Goal: Task Accomplishment & Management: Manage account settings

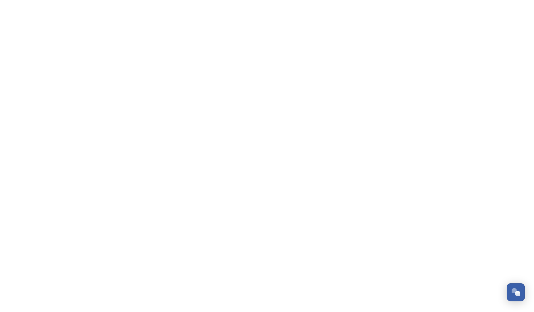
scroll to position [92, 0]
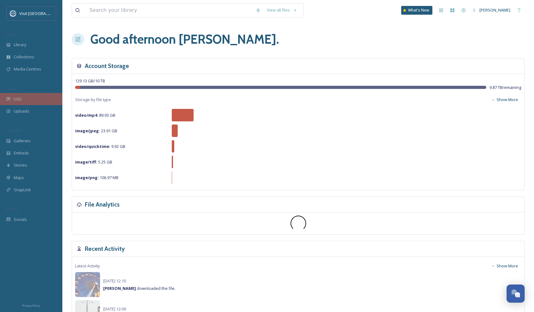
click at [32, 96] on div "UGC" at bounding box center [31, 99] width 62 height 12
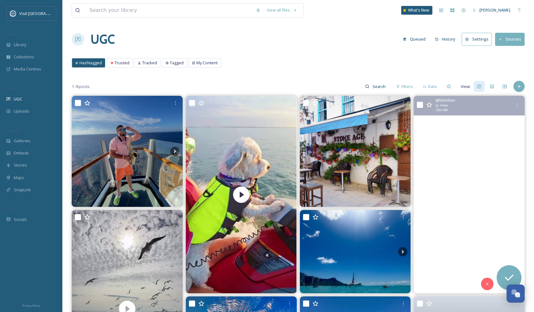
click at [475, 183] on video "#Sunset in St. Croix from the North Shore\a\a#liminlifestyle #Limin #liminlivin…" at bounding box center [469, 194] width 111 height 197
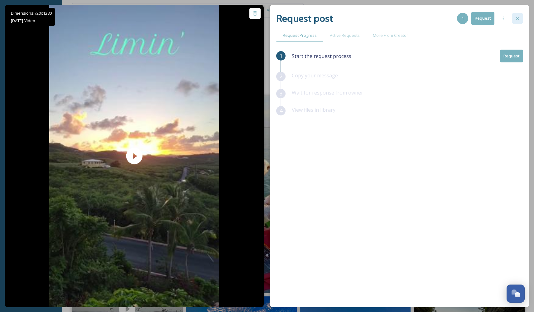
click at [515, 16] on icon at bounding box center [517, 18] width 5 height 5
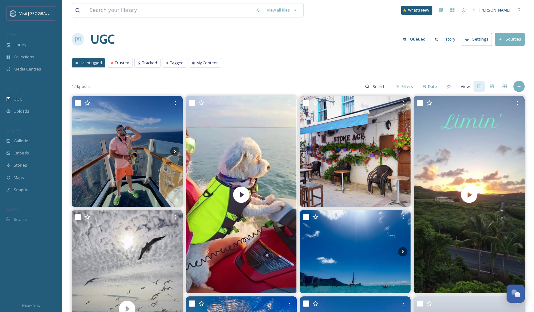
click at [505, 42] on button "Sources" at bounding box center [510, 39] width 30 height 13
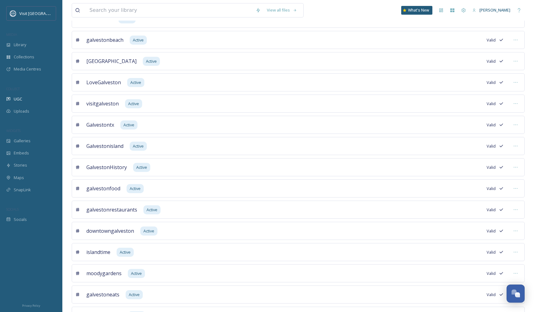
scroll to position [214, 0]
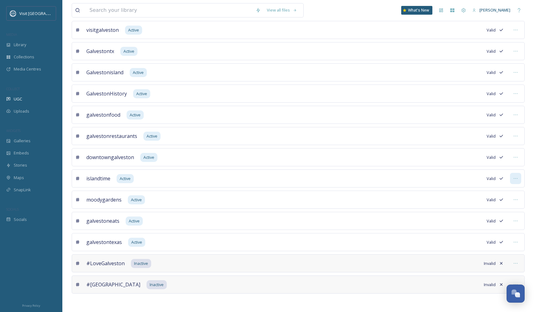
click at [518, 177] on icon at bounding box center [515, 178] width 5 height 5
click at [480, 207] on div "Mark as Inactive" at bounding box center [488, 204] width 66 height 12
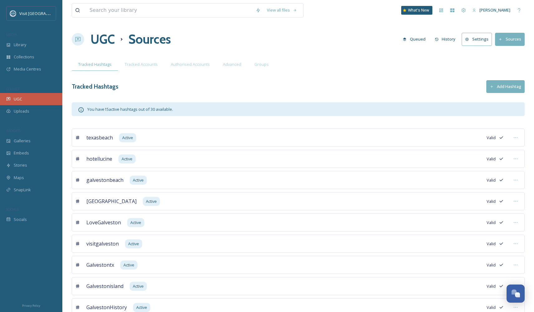
click at [34, 100] on div "UGC" at bounding box center [31, 99] width 62 height 12
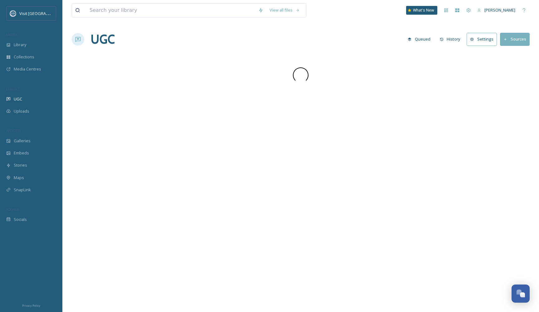
click at [34, 100] on div "UGC" at bounding box center [31, 99] width 62 height 12
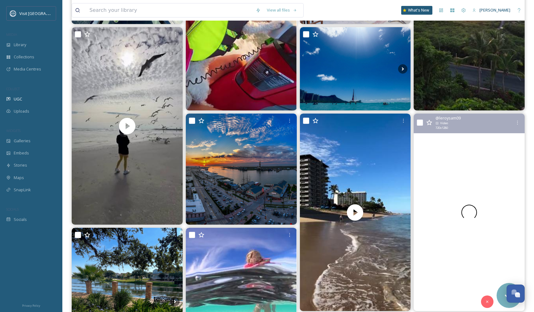
scroll to position [193, 0]
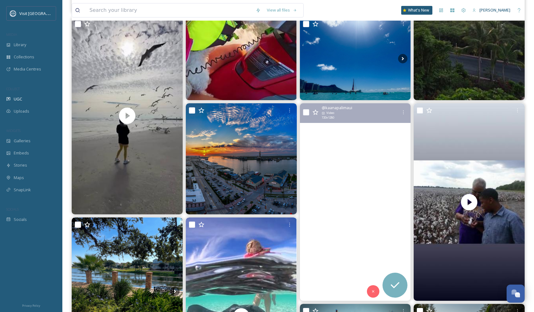
click at [369, 196] on video "Paradise in every sense of the word. 💙 Sun, sand, and an ocean view that never …" at bounding box center [355, 201] width 111 height 197
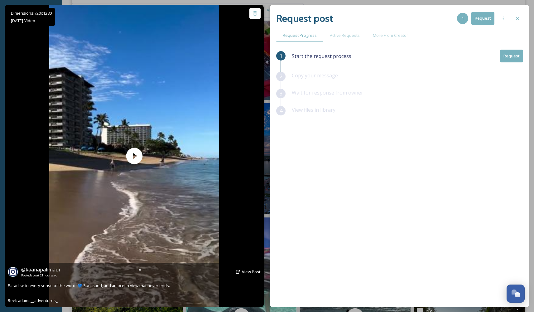
click at [153, 289] on div "@ kaanapalimaui Posted about 21 hours ago View Post Paradise in every sense of …" at bounding box center [134, 285] width 259 height 45
click at [142, 272] on icon at bounding box center [140, 269] width 5 height 5
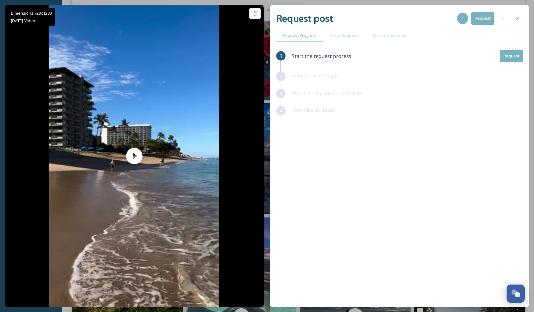
click at [520, 16] on div at bounding box center [517, 18] width 11 height 11
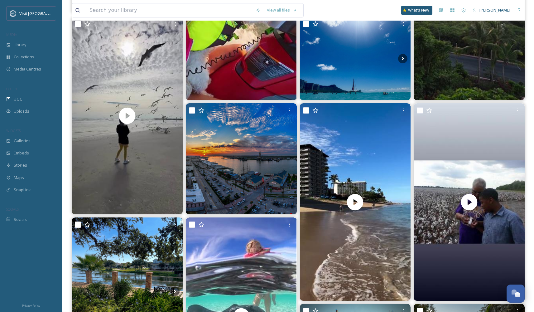
scroll to position [706, 0]
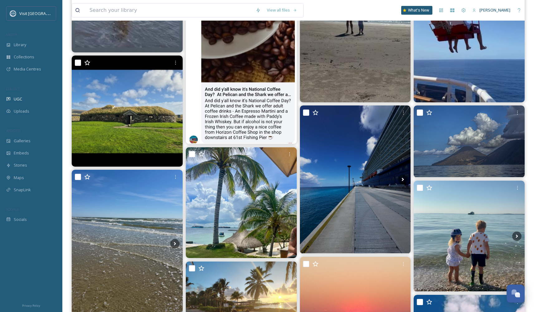
click at [467, 237] on img at bounding box center [469, 236] width 111 height 111
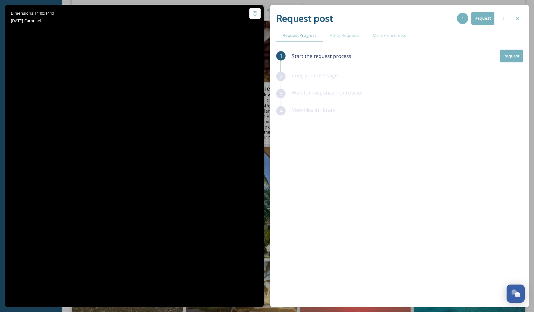
click at [467, 238] on div "1 Start the request process Request 2 Copy your message 3 Wait for response fro…" at bounding box center [399, 162] width 247 height 225
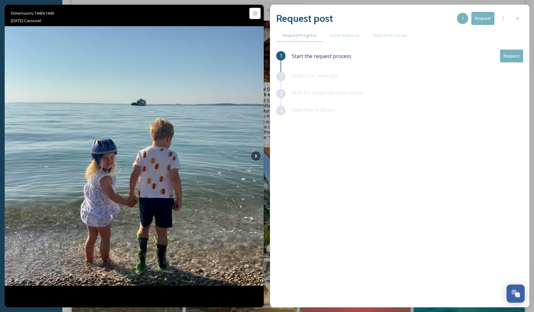
drag, startPoint x: 521, startPoint y: 17, endPoint x: 516, endPoint y: 25, distance: 9.5
click at [521, 17] on div at bounding box center [517, 18] width 11 height 11
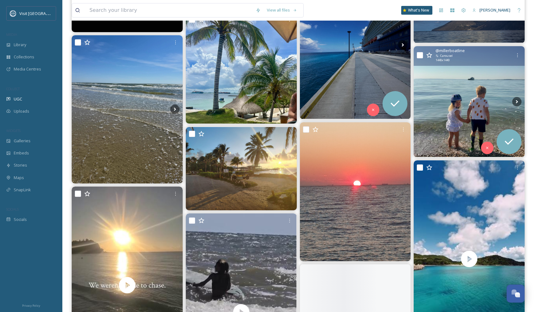
scroll to position [1110, 0]
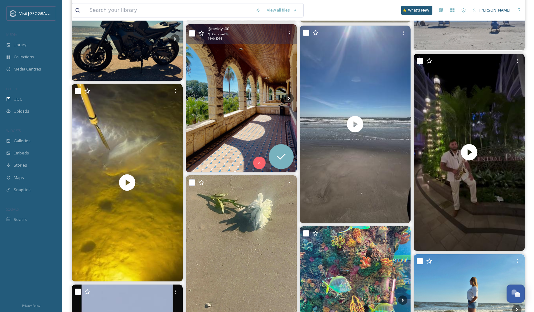
scroll to position [1747, 0]
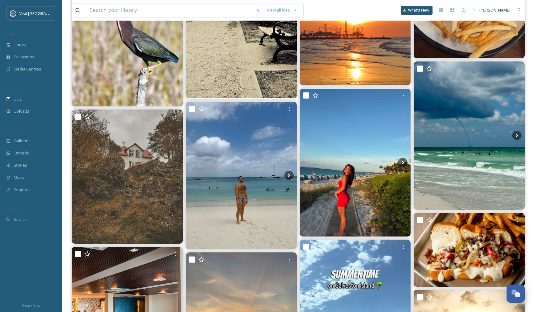
click at [410, 14] on div "What's New" at bounding box center [416, 10] width 31 height 9
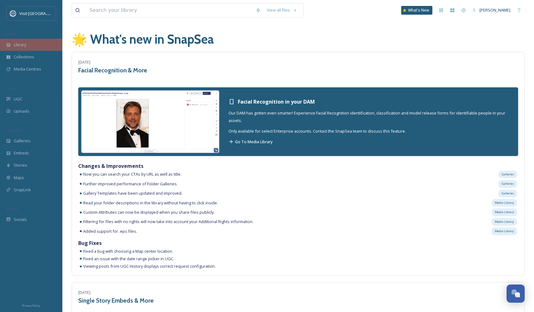
click at [10, 49] on div "Library" at bounding box center [31, 45] width 62 height 12
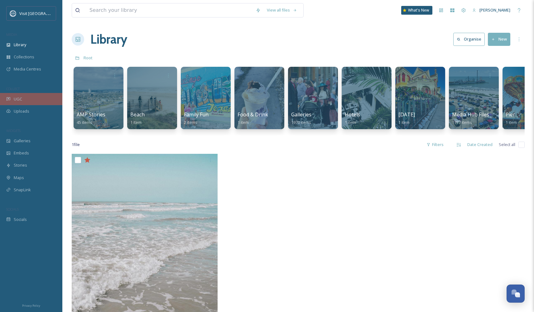
click at [25, 103] on div "UGC" at bounding box center [31, 99] width 62 height 12
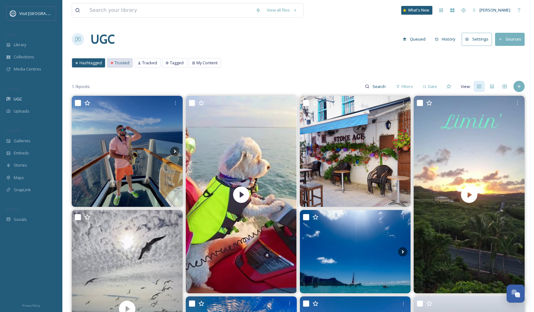
click at [123, 63] on span "Trusted" at bounding box center [122, 63] width 15 height 6
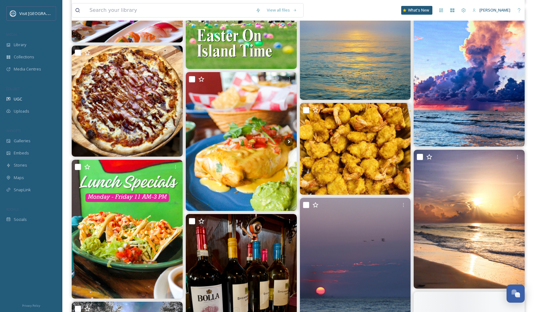
scroll to position [973, 0]
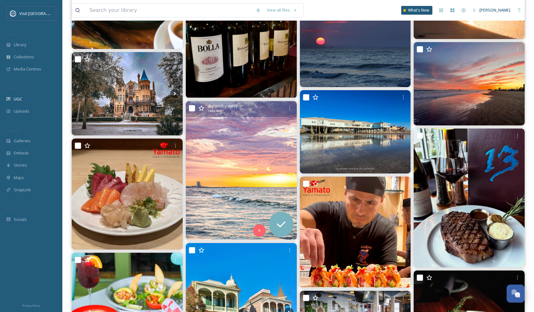
click at [196, 181] on img at bounding box center [241, 170] width 111 height 139
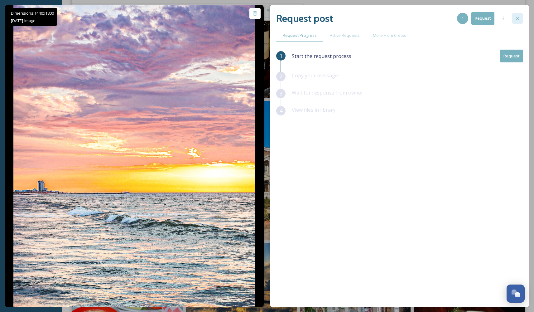
click at [515, 17] on icon at bounding box center [517, 18] width 5 height 5
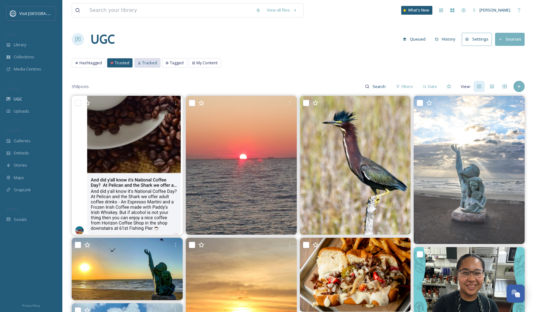
click at [145, 63] on span "Tracked" at bounding box center [149, 63] width 15 height 6
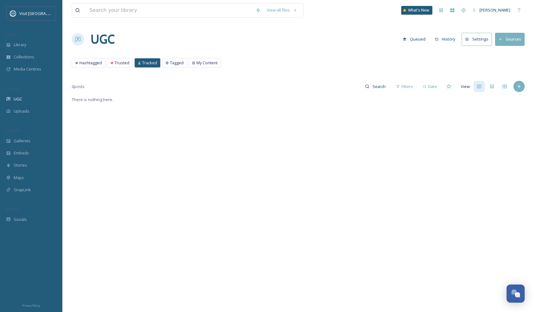
click at [177, 68] on div "Hashtagged Trusted Tracked Tagged My Content Hashtagged Trusted Tracked Tagged …" at bounding box center [298, 64] width 453 height 13
click at [177, 64] on span "Tagged" at bounding box center [177, 63] width 14 height 6
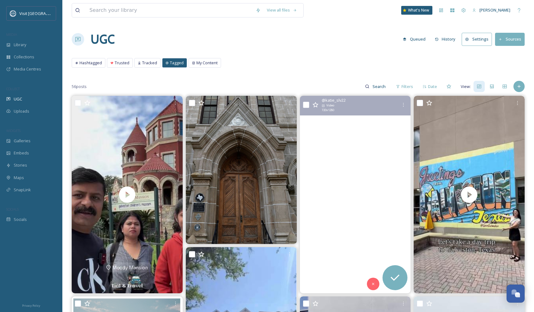
click at [349, 191] on video "…🌊🪸🌅 \a\agalvestonisland \a \adowntowngalveston \athegalvestonguide \aroamgalve…" at bounding box center [355, 194] width 111 height 197
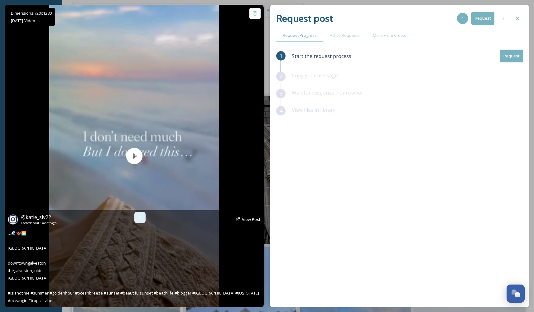
click at [138, 217] on icon at bounding box center [140, 217] width 5 height 5
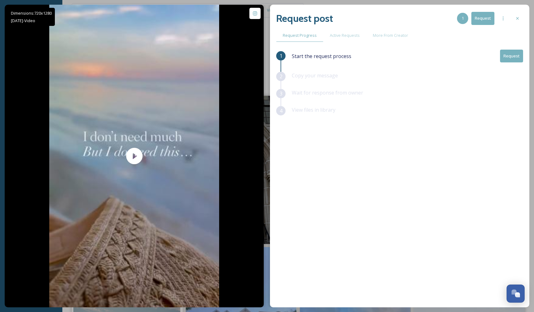
drag, startPoint x: 519, startPoint y: 17, endPoint x: 515, endPoint y: 15, distance: 4.1
click at [518, 17] on icon at bounding box center [517, 18] width 5 height 5
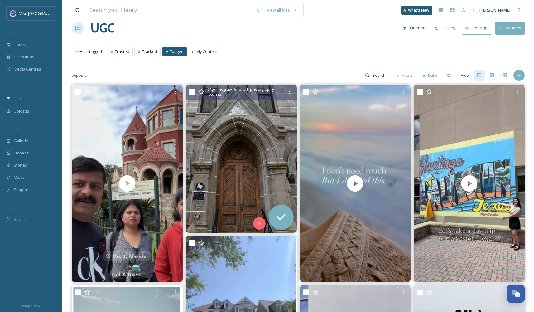
scroll to position [74, 0]
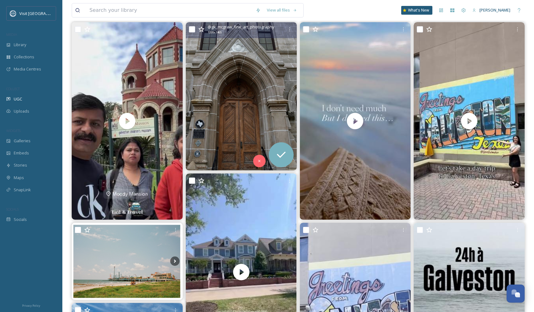
click at [250, 103] on img at bounding box center [241, 96] width 111 height 148
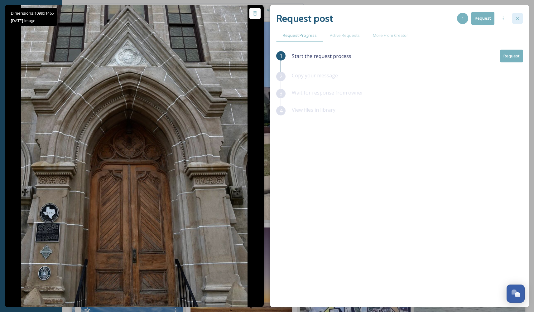
click at [515, 17] on div at bounding box center [517, 18] width 11 height 11
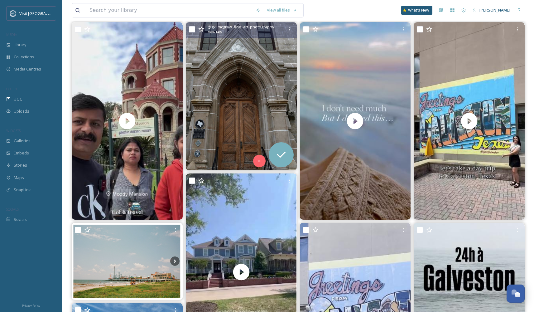
scroll to position [186, 0]
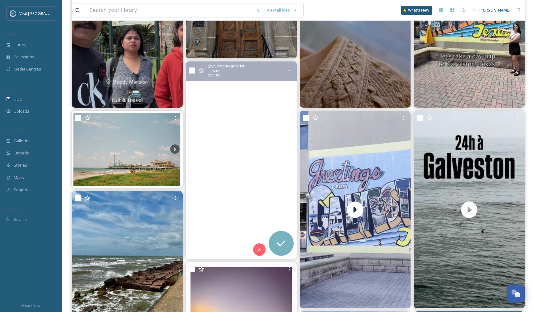
click at [244, 174] on video "Tucked away in Galveston is the lovliest little community—Evia. 😍\a\aIt feels l…" at bounding box center [241, 159] width 111 height 197
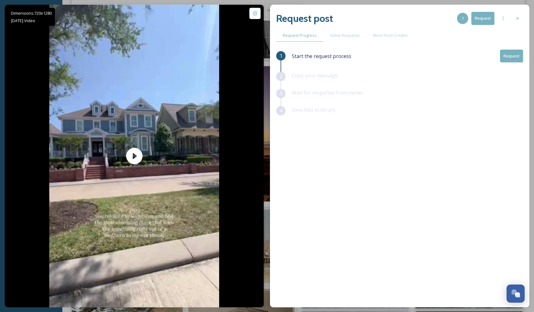
drag, startPoint x: 516, startPoint y: 17, endPoint x: 514, endPoint y: 21, distance: 4.6
click at [516, 17] on icon at bounding box center [517, 18] width 5 height 5
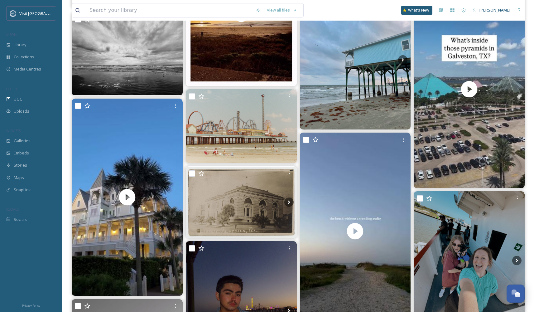
scroll to position [579, 0]
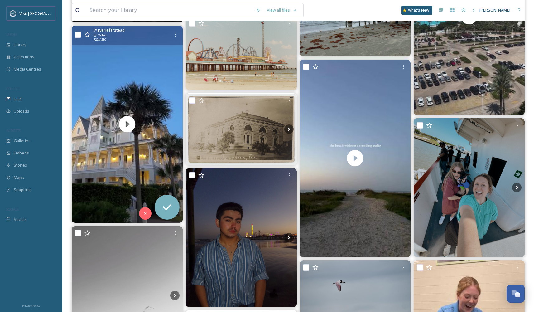
click at [108, 31] on span "@ averiefarstead" at bounding box center [109, 30] width 31 height 6
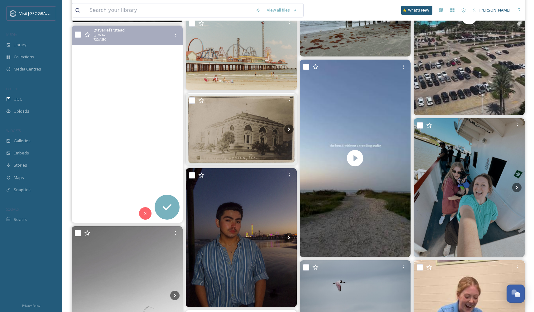
click at [114, 143] on video "The perfect day 🌅🌊🌴🐚" at bounding box center [127, 124] width 111 height 197
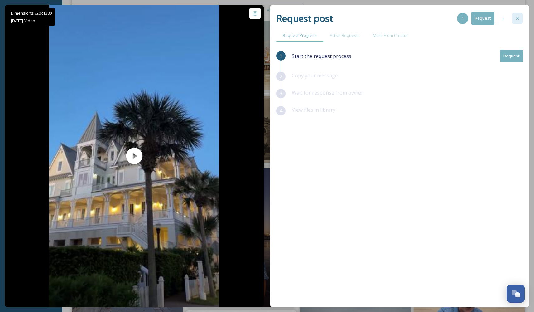
click at [519, 18] on icon at bounding box center [517, 18] width 5 height 5
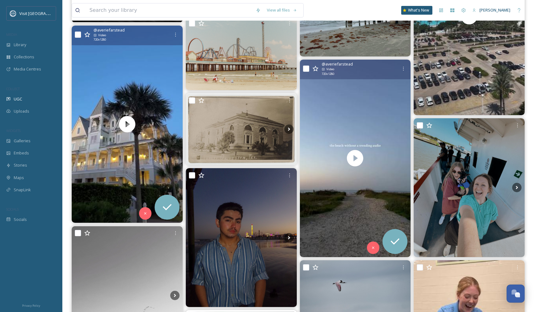
click at [345, 64] on span "@ averiefarstead" at bounding box center [337, 64] width 31 height 6
click at [330, 71] on span "Video" at bounding box center [331, 69] width 8 height 4
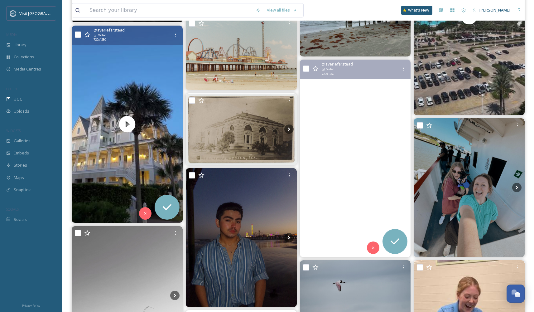
click at [349, 157] on video "One of my favorite places 🩵🌊🌴🐬" at bounding box center [355, 158] width 111 height 197
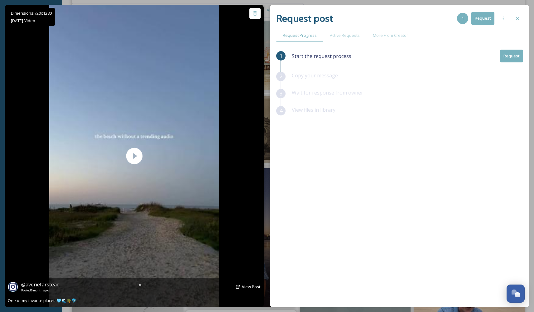
click at [31, 285] on span "@ averiefarstead" at bounding box center [40, 284] width 38 height 7
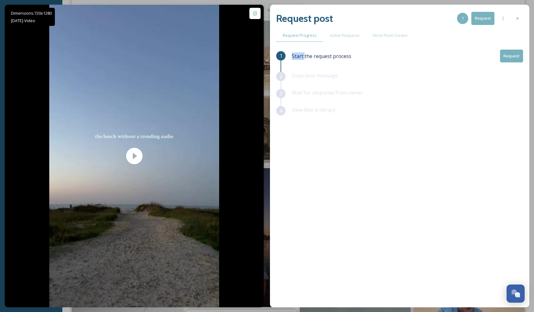
drag, startPoint x: 304, startPoint y: 54, endPoint x: 444, endPoint y: 68, distance: 140.4
click at [304, 54] on div "Start the request process Request" at bounding box center [407, 56] width 231 height 13
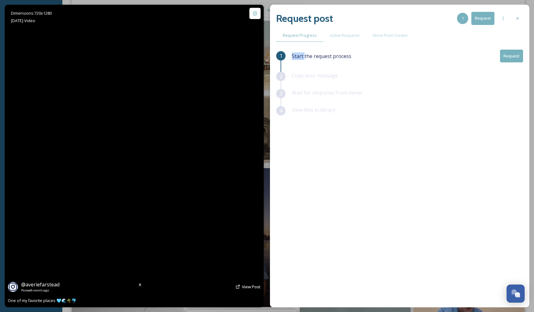
click at [141, 162] on video "One of my favorite places 🩵🌊🌴🐬" at bounding box center [134, 156] width 170 height 302
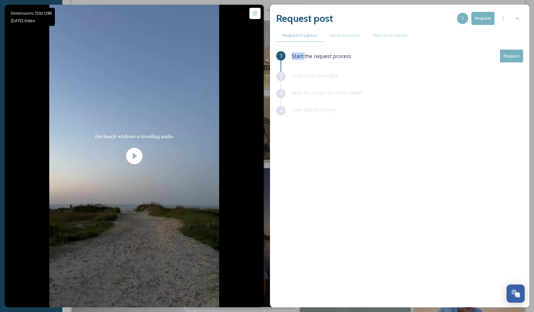
click at [505, 54] on button "Request" at bounding box center [511, 56] width 23 height 13
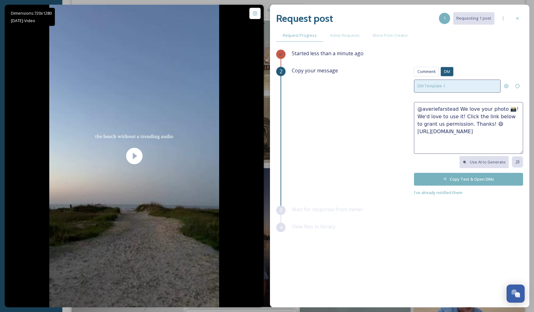
click at [450, 83] on div "DM Template 1" at bounding box center [457, 86] width 87 height 13
click at [515, 115] on textarea "@averiefarstead We love your photo 📸! We'd love to use it! Click the link below…" at bounding box center [468, 128] width 109 height 52
click at [422, 71] on span "Comment" at bounding box center [427, 72] width 18 height 6
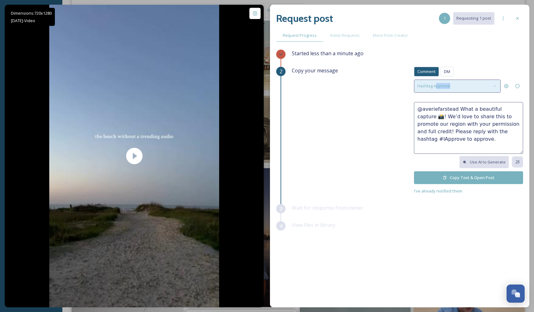
click at [436, 89] on div "Hashtag Approval" at bounding box center [457, 86] width 87 height 13
click at [473, 86] on div "Hashtag Approval" at bounding box center [457, 86] width 87 height 13
click at [472, 89] on div "Hashtag Approval" at bounding box center [457, 86] width 87 height 13
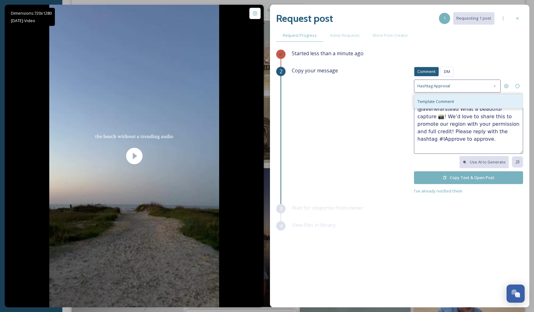
click at [467, 97] on div "Template Comment" at bounding box center [468, 101] width 109 height 14
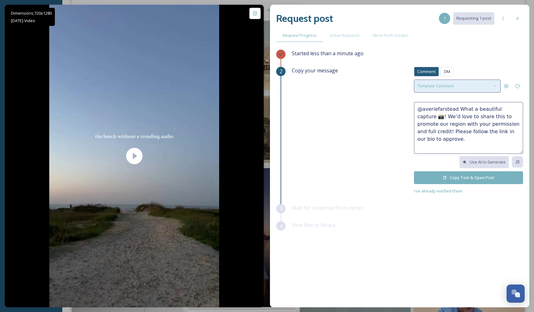
click at [466, 86] on div "Template Comment" at bounding box center [457, 86] width 87 height 13
click at [465, 86] on div "Template Comment" at bounding box center [457, 86] width 87 height 13
click at [432, 75] on div "Comment" at bounding box center [426, 72] width 25 height 10
click at [498, 86] on div "Template Comment" at bounding box center [457, 86] width 87 height 13
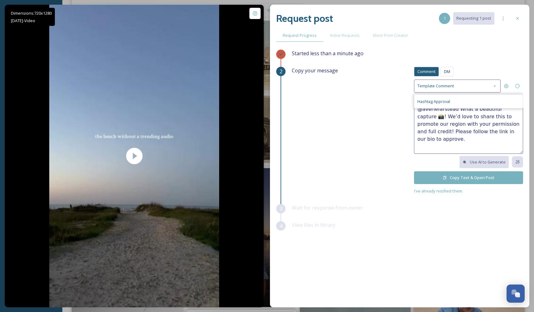
click at [460, 102] on div "Hashtag Approval" at bounding box center [468, 101] width 109 height 14
type textarea "@averiefarstead What a beautiful capture 📸! We’d love to share this to promote …"
click at [460, 141] on textarea "@averiefarstead What a beautiful capture 📸! We’d love to share this to promote …" at bounding box center [468, 128] width 109 height 52
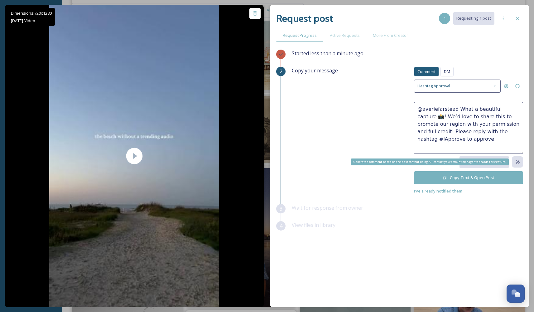
click at [515, 161] on div "Generate a comment based on the post content using AI - contact your account ma…" at bounding box center [517, 161] width 11 height 11
click at [517, 160] on icon at bounding box center [518, 162] width 4 height 4
click at [518, 159] on icon at bounding box center [517, 161] width 5 height 5
click at [519, 160] on icon at bounding box center [517, 161] width 5 height 5
click at [490, 143] on textarea "@averiefarstead What a beautiful capture 📸! We’d love to share this to promote …" at bounding box center [468, 128] width 109 height 52
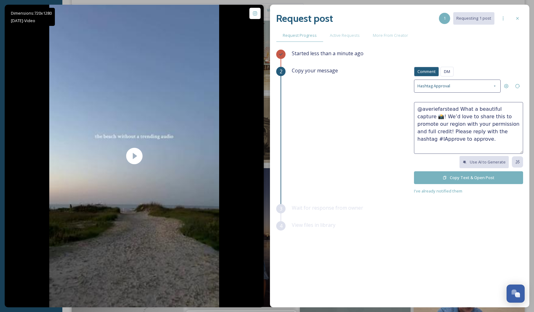
click at [461, 139] on textarea "@averiefarstead What a beautiful capture 📸! We’d love to share this to promote …" at bounding box center [468, 128] width 109 height 52
drag, startPoint x: 467, startPoint y: 138, endPoint x: 470, endPoint y: 127, distance: 11.8
click at [468, 126] on textarea "@averiefarstead What a beautiful capture 📸! We’d love to share this to promote …" at bounding box center [468, 128] width 109 height 52
click at [486, 129] on textarea "@averiefarstead What a beautiful capture 📸! We’d love to share this to promote …" at bounding box center [468, 128] width 109 height 52
click at [498, 131] on textarea "@averiefarstead What a beautiful capture 📸! We’d love to share this to promote …" at bounding box center [468, 128] width 109 height 52
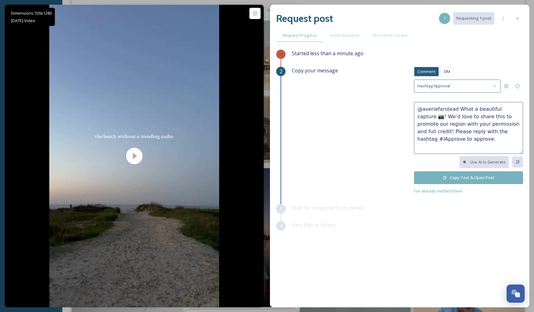
click at [507, 131] on textarea "@averiefarstead What a beautiful capture 📸! We’d love to share this to promote …" at bounding box center [468, 128] width 109 height 52
click at [508, 86] on icon at bounding box center [506, 86] width 5 height 5
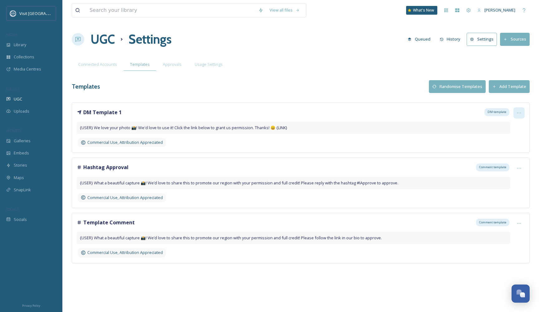
click at [516, 111] on div at bounding box center [518, 112] width 11 height 11
click at [510, 135] on div "Edit" at bounding box center [508, 139] width 32 height 12
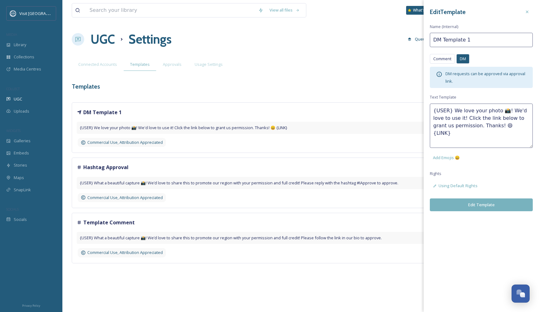
click at [472, 131] on textarea "{USER} We love your photo 📸! We'd love to use it! Click the link below to grant…" at bounding box center [481, 126] width 103 height 44
click at [527, 10] on icon at bounding box center [527, 11] width 5 height 5
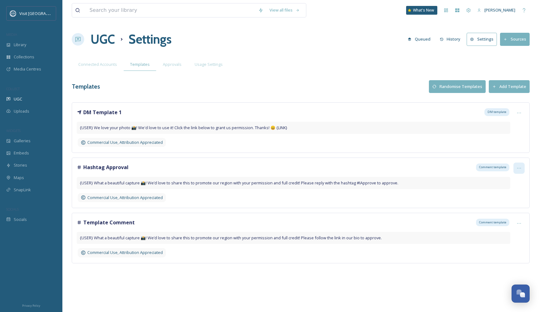
click at [517, 166] on icon at bounding box center [518, 168] width 5 height 5
click at [502, 196] on span "Edit" at bounding box center [498, 194] width 7 height 6
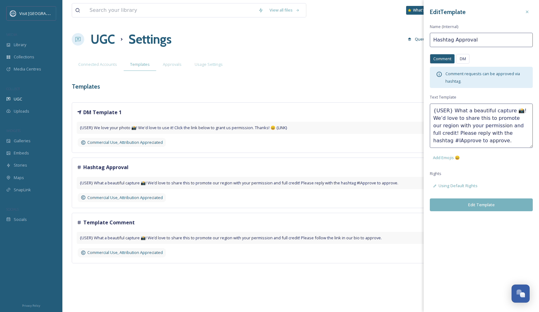
drag, startPoint x: 513, startPoint y: 109, endPoint x: 453, endPoint y: 109, distance: 60.2
click at [453, 109] on textarea "{USER} What a beautiful capture 📸! We’d love to share this to promote our regio…" at bounding box center [481, 126] width 103 height 44
drag, startPoint x: 483, startPoint y: 118, endPoint x: 512, endPoint y: 112, distance: 29.6
click at [509, 115] on textarea "{USER} We love this video! We’d love to share this to promote our region with y…" at bounding box center [481, 126] width 103 height 44
drag, startPoint x: 464, startPoint y: 125, endPoint x: 484, endPoint y: 119, distance: 20.9
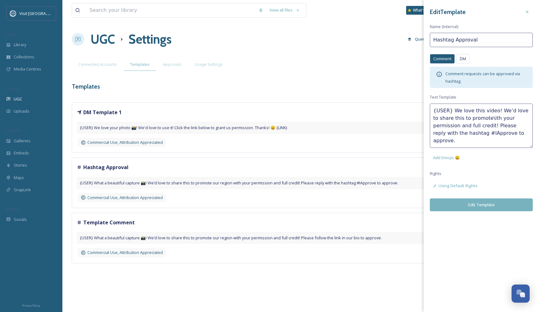
click at [484, 119] on textarea "{USER} We love this video! We’d love to share this to promote\ith your permissi…" at bounding box center [481, 126] width 103 height 44
click at [457, 156] on span "Add Emojis 😄" at bounding box center [446, 158] width 27 height 6
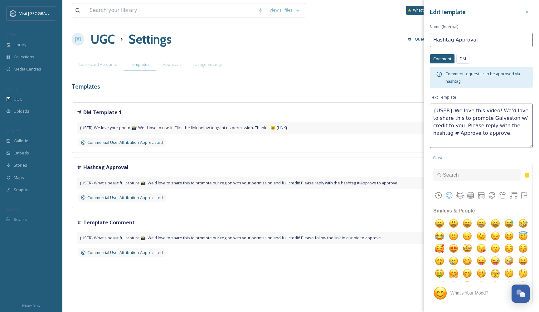
click at [460, 234] on img "slightly smiling face" at bounding box center [453, 236] width 12 height 12
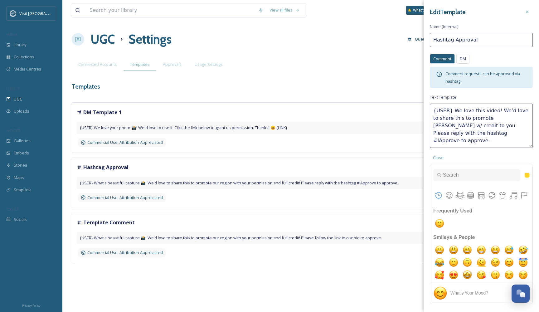
click at [493, 117] on textarea "{USER} We love this video! We’d love to share this to promote [PERSON_NAME] w/ …" at bounding box center [481, 126] width 103 height 44
click at [490, 116] on textarea "{USER} We love this video! We’d love to share this to promote [PERSON_NAME] w/ …" at bounding box center [481, 126] width 103 height 44
click at [488, 118] on textarea "{USER} We love this video! We’d love to share this to promote [PERSON_NAME] w/ …" at bounding box center [481, 126] width 103 height 44
click at [490, 118] on textarea "{USER} We love this video! We’d love to share this to promote [PERSON_NAME] w/ …" at bounding box center [481, 126] width 103 height 44
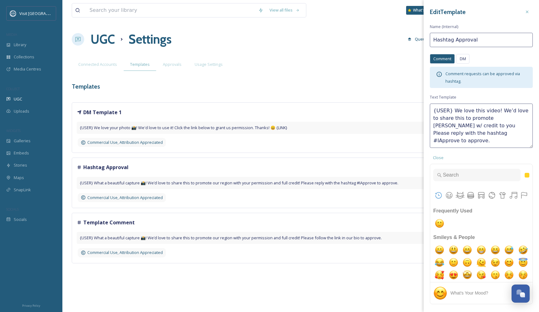
click at [490, 118] on textarea "{USER} We love this video! We’d love to share this to promote [PERSON_NAME] w/ …" at bounding box center [481, 126] width 103 height 44
click at [491, 118] on textarea "{USER} We love this video! We’d love to share this to promote [PERSON_NAME] w/ …" at bounding box center [481, 126] width 103 height 44
click at [460, 123] on textarea "{USER} We love this video! We’d love to share this to promote Galveston w/ cred…" at bounding box center [481, 126] width 103 height 44
paste textarea "🙂"
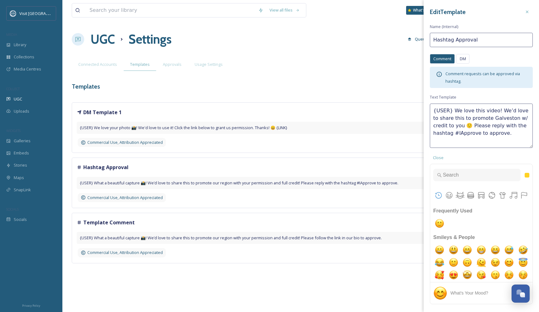
click at [518, 126] on textarea "{USER} We love this video! We’d love to share this to promote Galveston w/ cred…" at bounding box center [481, 126] width 103 height 44
click at [456, 133] on textarea "{USER} We love this video! We’d love to share this to promote Galveston w/ cred…" at bounding box center [481, 126] width 103 height 44
click at [457, 133] on textarea "{USER} We love this video! We’d love to share this to promote Galveston w/ cred…" at bounding box center [481, 126] width 103 height 44
click at [452, 132] on textarea "{USER} We love this video! We’d love to share this to promote Galveston w/ cred…" at bounding box center [481, 126] width 103 height 44
click at [451, 108] on textarea "{USER} We love this video! We’d love to share this to promote Galveston w/ cred…" at bounding box center [481, 126] width 103 height 44
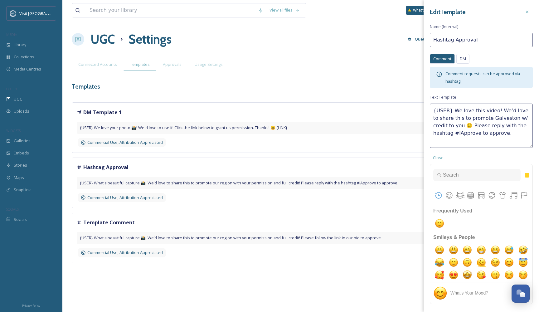
drag, startPoint x: 451, startPoint y: 108, endPoint x: 433, endPoint y: 107, distance: 18.1
click at [433, 107] on textarea "{USER} We love this video! We’d love to share this to promote Galveston w/ cred…" at bounding box center [481, 126] width 103 height 44
click at [496, 113] on textarea "We love this video! We’d love to share this to promote Galveston w/ credit to y…" at bounding box center [481, 126] width 103 height 44
click at [497, 111] on textarea "We love this video! We’d love to share this to promote Galveston w/ credit to y…" at bounding box center [481, 126] width 103 height 44
click at [509, 132] on textarea "We love this video! We’d like to share this to promote Galveston w/ credit to y…" at bounding box center [481, 126] width 103 height 44
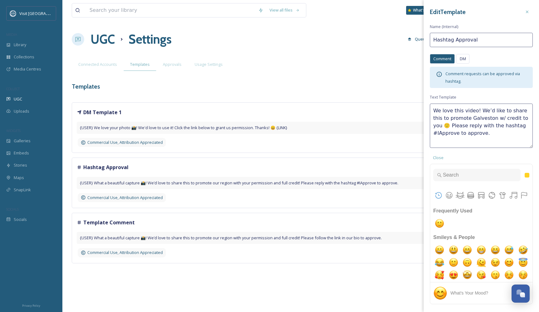
click at [452, 123] on textarea "We love this video! We’d like to share this to promote Galveston w/ credit to y…" at bounding box center [481, 126] width 103 height 44
click at [464, 125] on textarea "We love this video! We’d like to share this to promote Galveston w/ credit to y…" at bounding box center [481, 126] width 103 height 44
click at [506, 127] on textarea "We love this video! We’d like to share this to promote Galveston w/ credit to y…" at bounding box center [481, 126] width 103 height 44
click at [520, 127] on textarea "We love this video! We’d like to share this to promote Galveston w/ credit to y…" at bounding box center [481, 126] width 103 height 44
click at [437, 131] on textarea "We love this video! We’d like to share this to promote Galveston w/ credit to y…" at bounding box center [481, 126] width 103 height 44
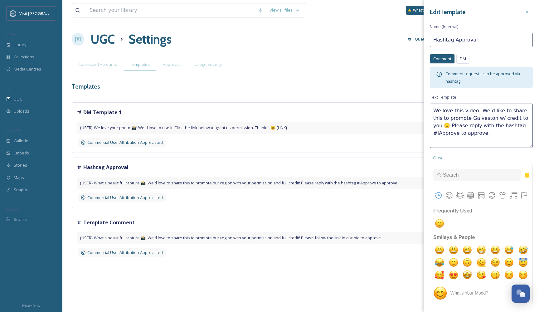
click at [459, 133] on textarea "We love this video! We’d like to share this to promote Galveston w/ credit to y…" at bounding box center [481, 126] width 103 height 44
click at [473, 128] on textarea "We love this video! We’d like to share this to promote Galveston w/ credit to y…" at bounding box center [481, 126] width 103 height 44
click at [471, 126] on textarea "We love this video! We’d like to share this to promote Galveston w/ credit to y…" at bounding box center [481, 126] width 103 height 44
click at [469, 126] on textarea "We love this video! We’d like to share this to promote Galveston w/ credit to y…" at bounding box center [481, 126] width 103 height 44
click at [497, 131] on textarea "We love this video! We’d like to share this to promote Galveston w/ credit to y…" at bounding box center [481, 126] width 103 height 44
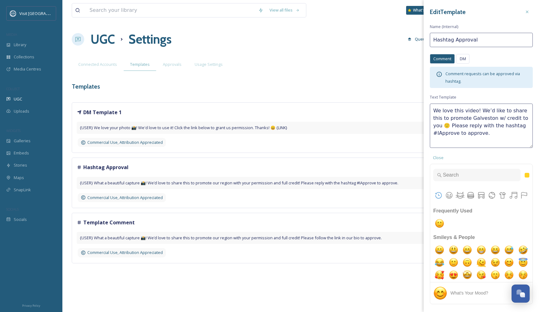
click at [454, 68] on div "Comment requests can be approved via hashtag." at bounding box center [481, 77] width 103 height 21
click at [486, 134] on textarea "We love this video! We’d like to share this to promote Galveston w/ credit to y…" at bounding box center [481, 126] width 103 height 44
drag, startPoint x: 469, startPoint y: 125, endPoint x: 452, endPoint y: 125, distance: 17.5
click at [452, 125] on textarea "We love this video! We’d like to share this to promote Galveston w/ credit to y…" at bounding box center [481, 126] width 103 height 44
click at [500, 135] on textarea "We love this video! We’d like to share this to promote Galveston w/ credit to y…" at bounding box center [481, 126] width 103 height 44
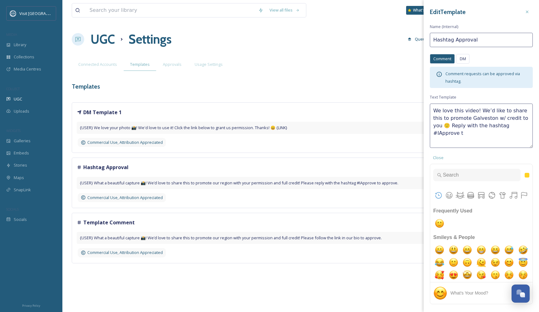
drag, startPoint x: 466, startPoint y: 137, endPoint x: 452, endPoint y: 124, distance: 19.5
click at [452, 124] on textarea "We love this video! We’d like to share this to promote Galveston w/ credit to y…" at bounding box center [481, 126] width 103 height 44
type textarea "We love this video! We’d like to share this to promote Galveston w/ credit to y…"
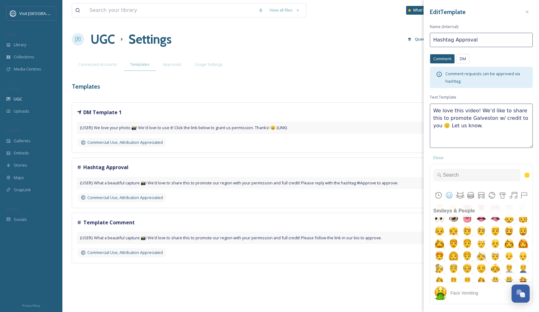
scroll to position [45, 0]
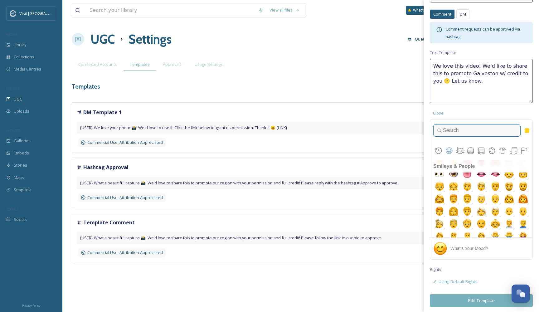
click at [477, 132] on input "Type to search for an emoji" at bounding box center [476, 130] width 87 height 12
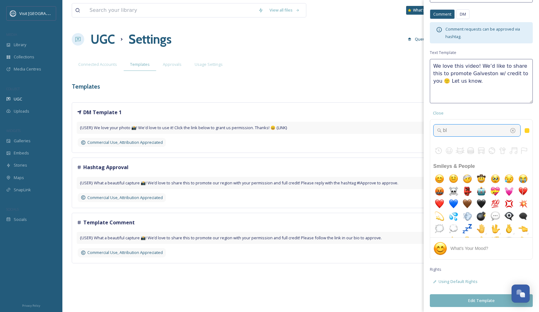
scroll to position [0, 0]
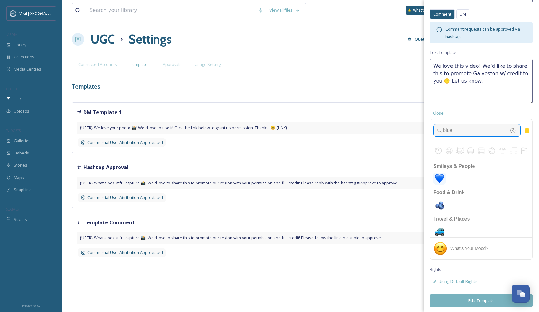
type input "blue"
click at [441, 179] on img "blue heart" at bounding box center [439, 178] width 12 height 12
click at [456, 80] on textarea "We love this video! We’d like to share this to promote Galveston w/ credit to y…" at bounding box center [481, 81] width 103 height 44
click at [489, 82] on textarea "We love this video! We’d like to share this to promote Galveston w/ credit to y…" at bounding box center [481, 81] width 103 height 44
paste textarea "💙"
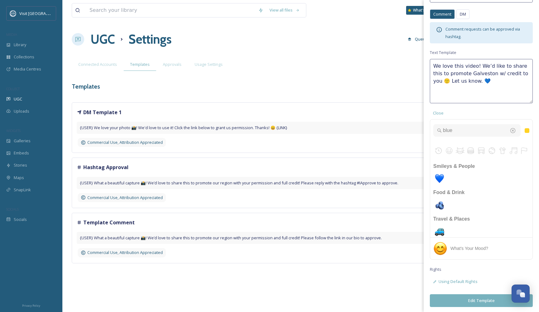
scroll to position [55, 0]
type textarea "We love this video! We’d like to share this to promote Galveston w/ credit to y…"
click at [440, 114] on span "Close" at bounding box center [438, 113] width 11 height 6
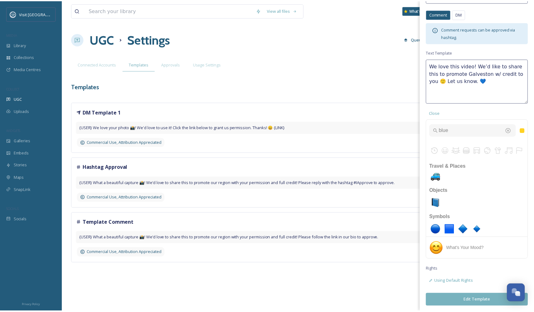
scroll to position [0, 0]
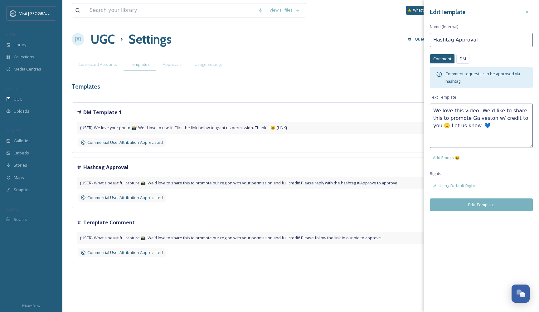
drag, startPoint x: 471, startPoint y: 128, endPoint x: 430, endPoint y: 103, distance: 47.8
click at [430, 103] on div "Edit Template Name (Internal) Hashtag Approval Comment DM Comment DM Comment re…" at bounding box center [480, 108] width 115 height 217
click at [494, 131] on textarea "We love this video! We’d like to share this to promote Galveston w/ credit to y…" at bounding box center [481, 126] width 103 height 44
click at [487, 203] on button "Edit Template" at bounding box center [481, 204] width 103 height 13
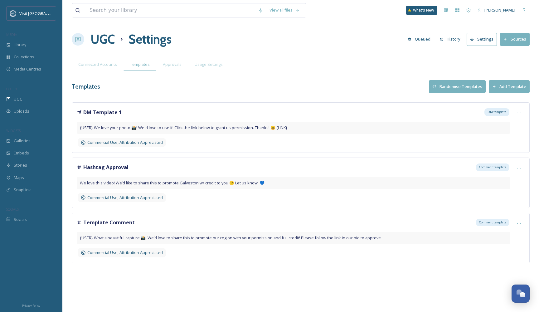
click at [98, 164] on strong "Hashtag Approval" at bounding box center [105, 167] width 45 height 7
click at [196, 164] on div "Hashtag Approval Comment template" at bounding box center [293, 166] width 433 height 9
click at [324, 235] on span "{USER} What a beautiful capture 📸! We’d love to share this to promote our regio…" at bounding box center [231, 238] width 302 height 6
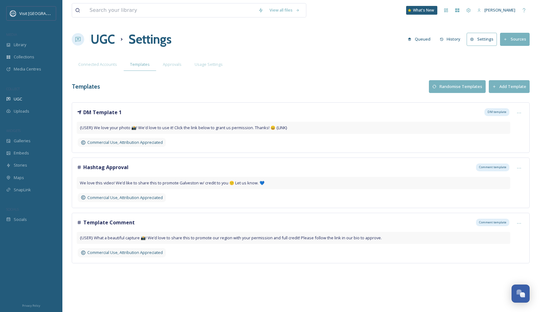
click at [99, 165] on strong "Hashtag Approval" at bounding box center [105, 167] width 45 height 7
click at [202, 164] on div "Hashtag Approval Comment template" at bounding box center [293, 166] width 433 height 9
click at [517, 167] on icon at bounding box center [518, 168] width 5 height 5
click at [515, 188] on div "Edit" at bounding box center [508, 194] width 32 height 12
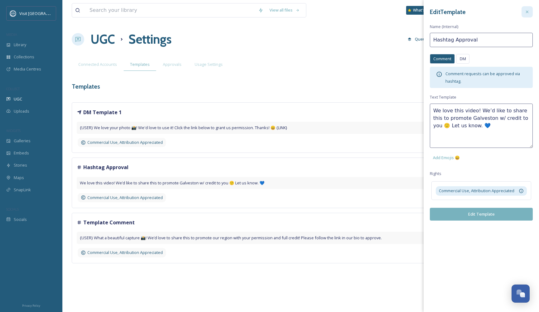
click at [526, 11] on icon at bounding box center [527, 11] width 5 height 5
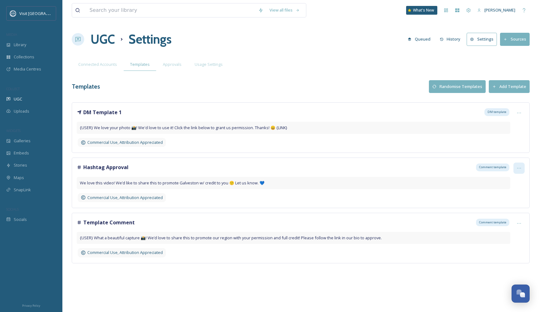
click at [522, 166] on div at bounding box center [518, 167] width 11 height 11
click at [509, 181] on span "Set as Default" at bounding box center [508, 182] width 26 height 6
click at [110, 163] on span "Hashtag Approval" at bounding box center [105, 166] width 45 height 7
click at [157, 195] on span "Commercial Use, Attribution Appreciated" at bounding box center [180, 198] width 75 height 6
click at [97, 196] on span "Your default template" at bounding box center [107, 198] width 41 height 6
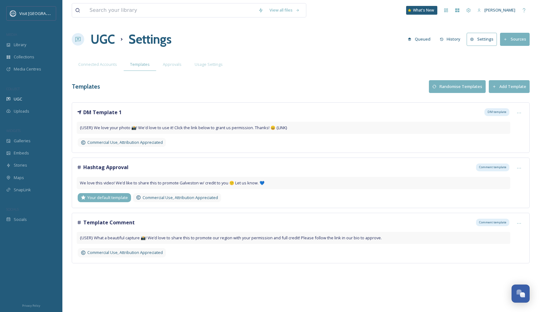
click at [83, 197] on icon at bounding box center [83, 197] width 5 height 4
click at [119, 180] on span "We love this video! We’d like to share this to promote Galveston w/ credit to y…" at bounding box center [172, 183] width 185 height 6
click at [119, 170] on span "Hashtag Approval" at bounding box center [105, 166] width 45 height 7
drag, startPoint x: 139, startPoint y: 162, endPoint x: 281, endPoint y: 174, distance: 142.4
click at [210, 166] on div "Hashtag Approval Comment template" at bounding box center [293, 166] width 433 height 9
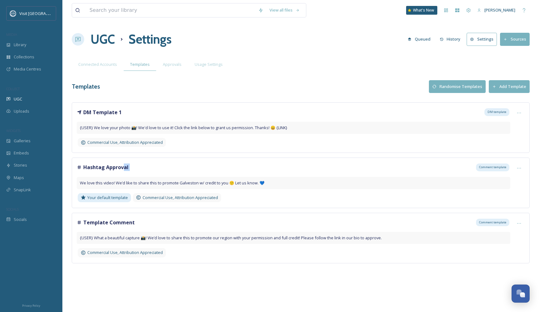
click at [510, 86] on button "Add Template" at bounding box center [509, 86] width 41 height 13
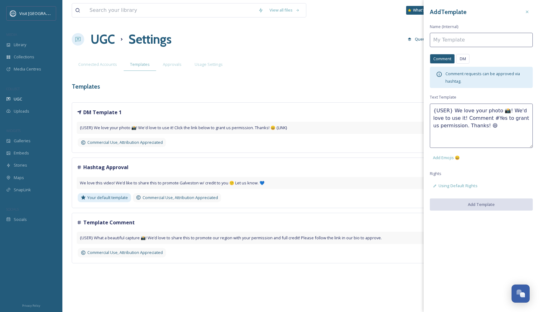
click at [478, 122] on textarea "{USER} We love your photo 📸! We'd love to use it! Comment #Yes to grant us perm…" at bounding box center [481, 126] width 103 height 44
click at [491, 132] on textarea "{USER} We love your photo 📸! We'd love to use it! Comment #Yes to grant us perm…" at bounding box center [481, 126] width 103 height 44
click at [501, 75] on span "Comment requests can be approved via hashtag." at bounding box center [482, 77] width 75 height 13
click at [477, 79] on div "Comment requests can be approved via hashtag." at bounding box center [485, 77] width 81 height 15
click at [526, 10] on icon at bounding box center [527, 11] width 5 height 5
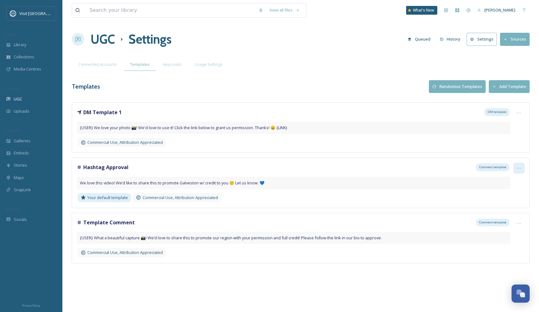
click at [517, 164] on div at bounding box center [518, 167] width 11 height 11
click at [506, 195] on div "Edit" at bounding box center [508, 194] width 32 height 12
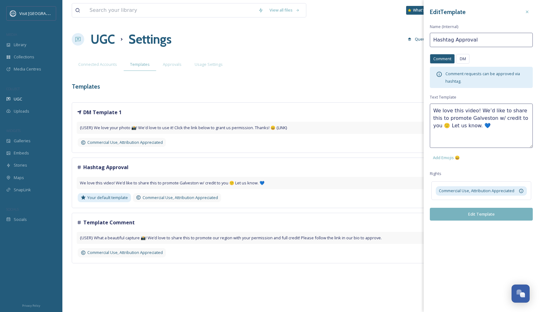
click at [434, 125] on textarea "We love this video! We’d like to share this to promote Galveston w/ credit to y…" at bounding box center [481, 126] width 103 height 44
drag, startPoint x: 462, startPoint y: 125, endPoint x: 433, endPoint y: 124, distance: 28.7
click at [433, 124] on textarea "We love this video! We’d like to share this to promote Galveston w/ credit to y…" at bounding box center [481, 126] width 103 height 44
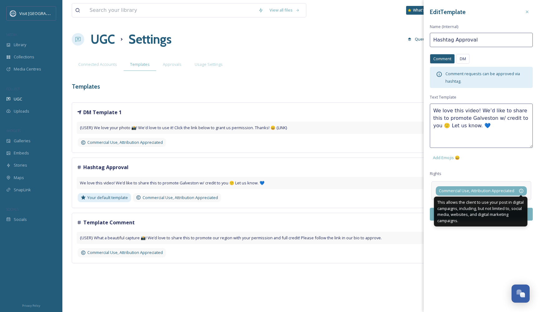
click at [519, 189] on icon at bounding box center [521, 191] width 4 height 4
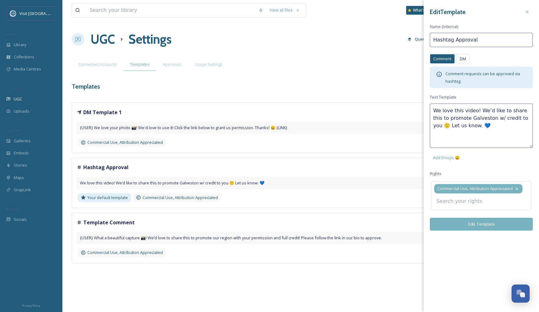
click at [518, 186] on icon at bounding box center [516, 188] width 5 height 5
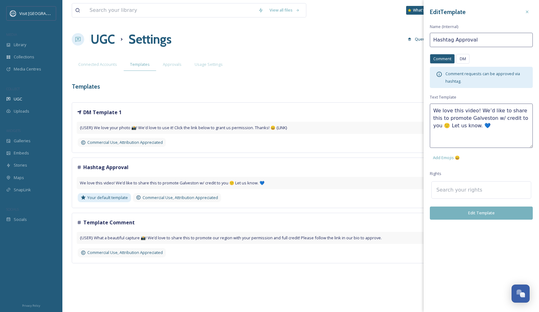
click at [465, 187] on input at bounding box center [467, 190] width 69 height 14
type input "Social Media Sharing"
click at [515, 253] on div "Edit Template Name (Internal) Hashtag Approval Comment DM Comment DM Comment re…" at bounding box center [480, 156] width 115 height 312
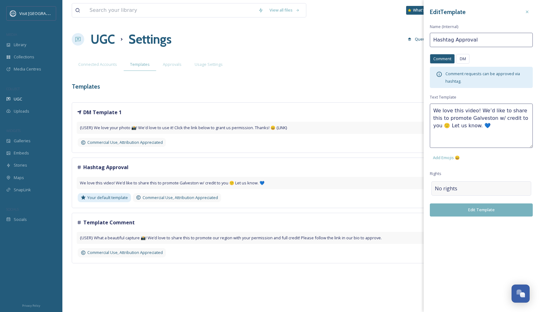
click at [478, 188] on div "No rights" at bounding box center [481, 188] width 100 height 14
click at [494, 188] on input "Social Media Sharing" at bounding box center [467, 190] width 69 height 14
drag, startPoint x: 494, startPoint y: 188, endPoint x: 398, endPoint y: 178, distance: 97.2
click at [397, 178] on div "DM Template 1 DM template {USER} We love your photo 📸! We'd love to use it! Cli…" at bounding box center [301, 182] width 458 height 161
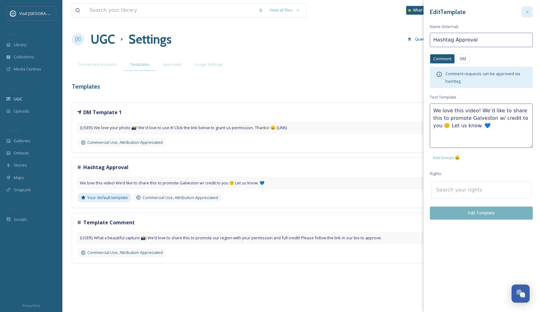
click at [531, 9] on div at bounding box center [526, 11] width 11 height 11
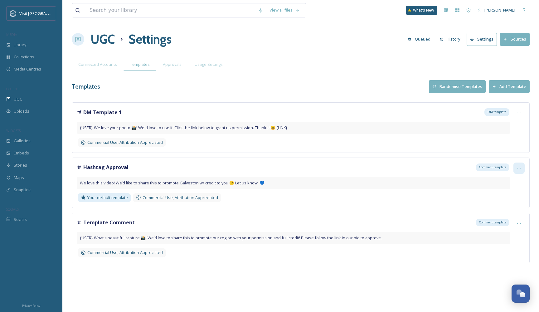
click at [519, 167] on icon at bounding box center [518, 168] width 5 height 5
click at [510, 192] on div "Edit" at bounding box center [508, 194] width 32 height 12
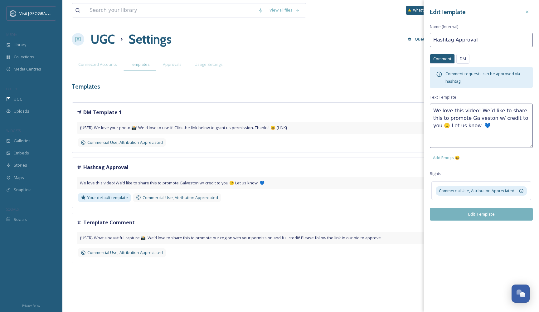
click at [473, 124] on textarea "We love this video! We’d like to share this to promote Galveston w/ credit to y…" at bounding box center [481, 126] width 103 height 44
click at [463, 57] on span "DM" at bounding box center [463, 59] width 6 height 6
click at [447, 62] on div "Comment" at bounding box center [442, 59] width 25 height 10
click at [466, 59] on span "DM" at bounding box center [463, 59] width 6 height 6
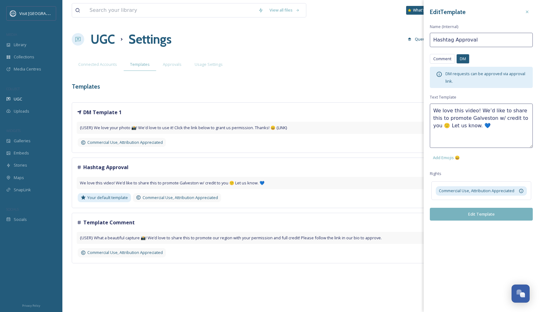
click at [477, 116] on textarea "We love this video! We’d like to share this to promote Galveston w/ credit to y…" at bounding box center [481, 126] width 103 height 44
click at [485, 130] on textarea "We love this video! We’d like to share this to promote Galveston w/ credit to y…" at bounding box center [481, 126] width 103 height 44
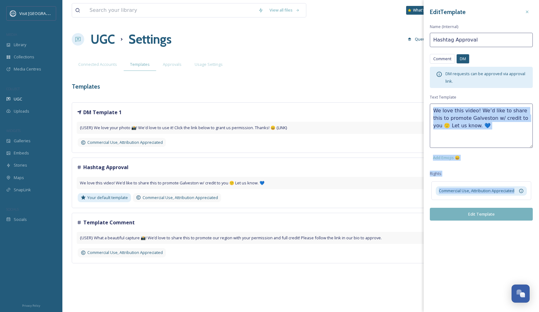
drag, startPoint x: 517, startPoint y: 190, endPoint x: 495, endPoint y: 144, distance: 51.6
click at [495, 144] on div "Edit Template Name (Internal) Hashtag Approval Comment DM Comment DM DM request…" at bounding box center [480, 113] width 115 height 227
click at [490, 135] on textarea "We love this video! We’d like to share this to promote Galveston w/ credit to y…" at bounding box center [481, 126] width 103 height 44
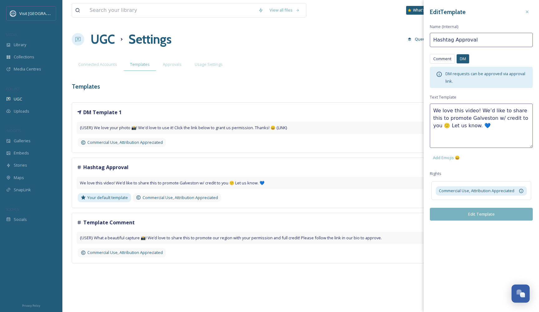
drag, startPoint x: 463, startPoint y: 124, endPoint x: 460, endPoint y: 123, distance: 3.1
click at [460, 123] on textarea "We love this video! We’d like to share this to promote Galveston w/ credit to y…" at bounding box center [481, 126] width 103 height 44
click at [499, 125] on textarea "We love this video! We’d like to share this to promote Galveston w/ credit to y…" at bounding box center [481, 126] width 103 height 44
type textarea "We love this video! We’d like to share this to promote Galveston w/ credit to y…"
click at [437, 264] on div "Edit Template Name (Internal) Hashtag Approval Comment DM Comment DM DM request…" at bounding box center [480, 156] width 115 height 312
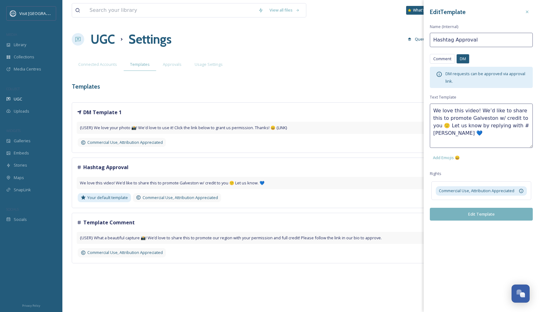
click at [486, 161] on div "Edit Template Name (Internal) Hashtag Approval Comment DM Comment DM DM request…" at bounding box center [480, 113] width 115 height 227
click at [484, 215] on button "Edit Template" at bounding box center [481, 214] width 103 height 13
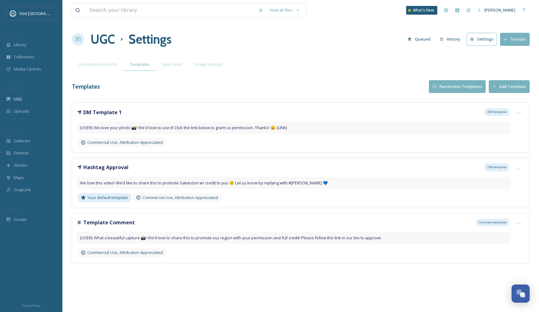
click at [527, 87] on button "Add Template" at bounding box center [509, 86] width 41 height 13
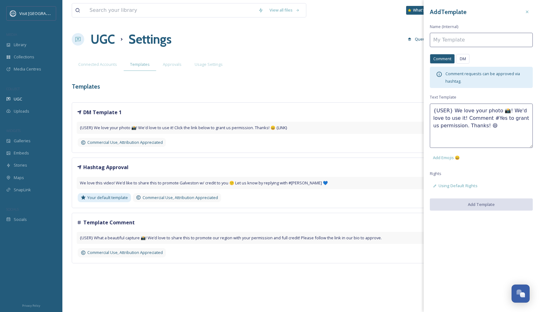
drag, startPoint x: 527, startPoint y: 9, endPoint x: 513, endPoint y: 18, distance: 16.7
click at [527, 9] on div at bounding box center [526, 11] width 11 height 11
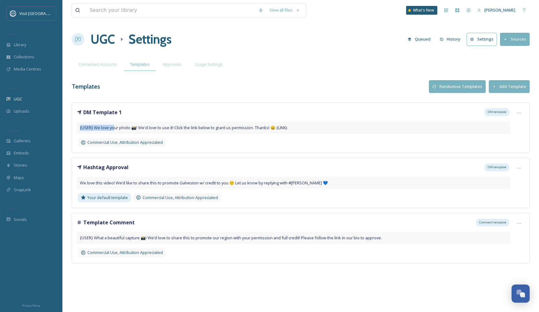
click at [114, 124] on div "{USER} We love your photo 📸! We'd love to use it! Click the link below to grant…" at bounding box center [293, 128] width 433 height 12
click at [93, 132] on div "{USER} We love your photo 📸! We'd love to use it! Click the link below to grant…" at bounding box center [293, 128] width 433 height 12
click at [104, 66] on span "Connected Accounts" at bounding box center [97, 64] width 39 height 6
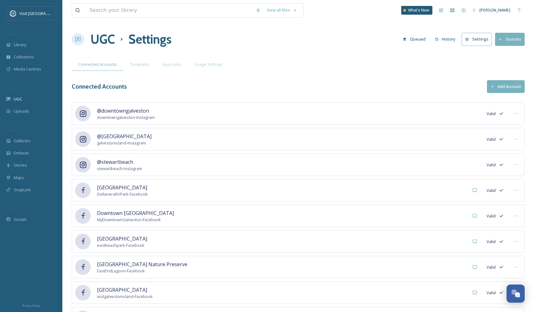
scroll to position [138, 0]
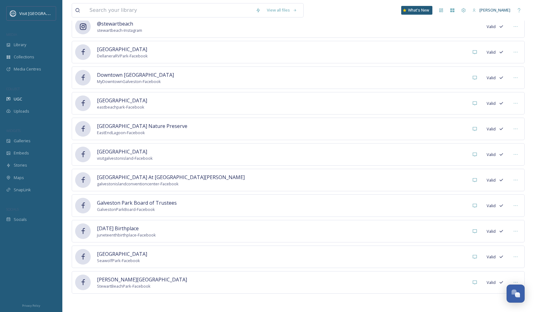
drag, startPoint x: 473, startPoint y: 153, endPoint x: 494, endPoint y: 152, distance: 20.9
click at [372, 152] on div "[GEOGRAPHIC_DATA] visitgalvestonisland - Facebook Valid" at bounding box center [298, 154] width 453 height 22
click at [513, 153] on icon at bounding box center [515, 154] width 5 height 5
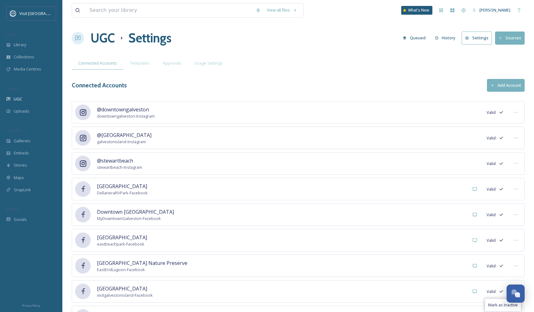
scroll to position [0, 0]
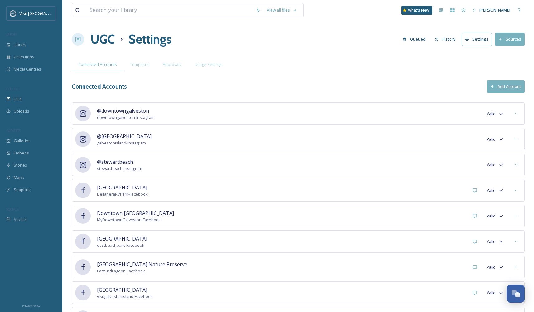
click at [224, 56] on div "View all files What's New [PERSON_NAME] UGC Settings Queued History Settings So…" at bounding box center [298, 225] width 472 height 450
click at [226, 85] on div "Connected Accounts Add Account" at bounding box center [298, 86] width 453 height 13
click at [133, 70] on div "Templates" at bounding box center [139, 64] width 33 height 13
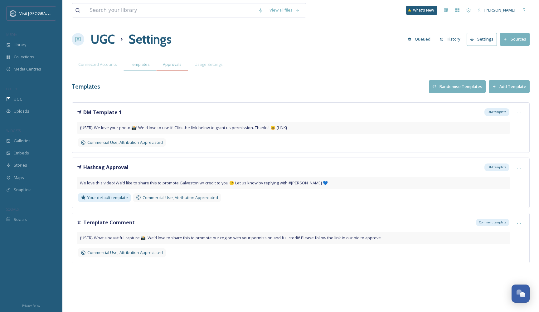
click at [163, 65] on span "Approvals" at bounding box center [172, 64] width 19 height 6
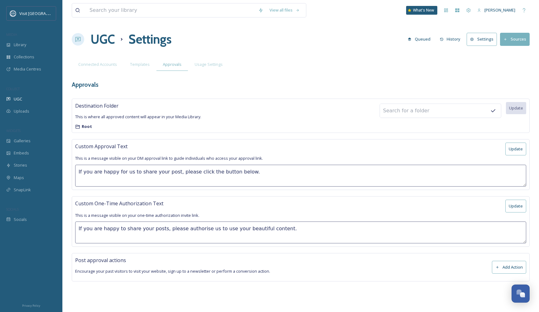
click at [159, 171] on textarea "If you are happy for us to share your post, please click the button below." at bounding box center [300, 176] width 451 height 22
click at [101, 182] on textarea "If you are happy for us to share your post, please click the button below." at bounding box center [300, 176] width 451 height 22
click at [133, 230] on textarea "If you are happy to share your posts, please authorise us to use your beautiful…" at bounding box center [300, 232] width 451 height 22
click at [208, 60] on div "Usage Settings" at bounding box center [208, 64] width 41 height 13
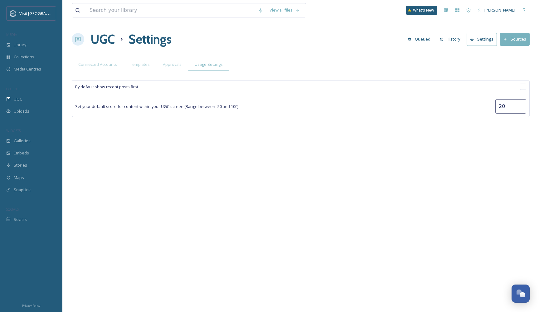
click at [199, 98] on div "By default show recent posts first. Set your default score for content within y…" at bounding box center [301, 98] width 458 height 37
click at [147, 83] on div "By default show recent posts first. Set your default score for content within y…" at bounding box center [301, 98] width 458 height 37
click at [100, 56] on div "View all files What's New [PERSON_NAME] UGC Settings Queued History Settings So…" at bounding box center [300, 156] width 477 height 312
click at [100, 62] on div "Connected Accounts" at bounding box center [98, 64] width 52 height 13
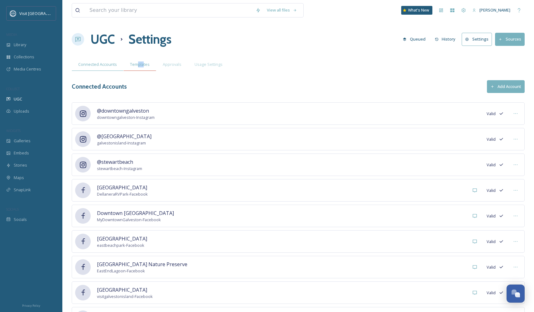
drag, startPoint x: 139, startPoint y: 65, endPoint x: 143, endPoint y: 65, distance: 3.8
click at [143, 65] on span "Templates" at bounding box center [140, 64] width 20 height 6
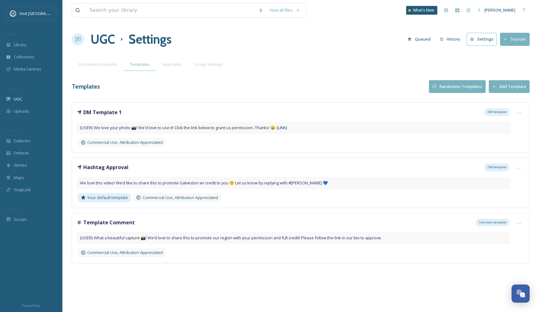
click at [195, 162] on div "Hashtag Approval DM template We love this video! We’d like to share this to pro…" at bounding box center [301, 182] width 458 height 51
click at [519, 165] on div at bounding box center [518, 167] width 11 height 11
click at [379, 177] on div "We love this video! We’d like to share this to promote Galveston w/ credit to y…" at bounding box center [293, 183] width 433 height 12
drag, startPoint x: 188, startPoint y: 176, endPoint x: 185, endPoint y: 172, distance: 4.8
click at [186, 172] on div "Hashtag Approval DM template We love this video! We’d like to share this to pro…" at bounding box center [293, 182] width 433 height 41
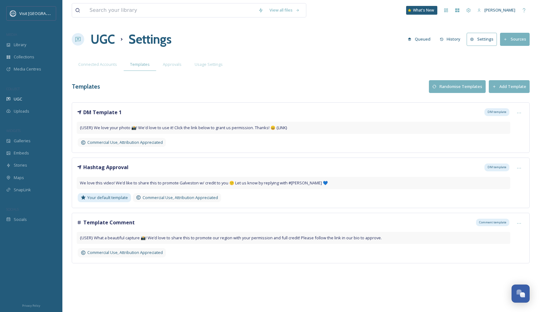
click at [184, 173] on div "Hashtag Approval DM template We love this video! We’d like to share this to pro…" at bounding box center [293, 182] width 433 height 41
click at [181, 173] on div "Hashtag Approval DM template We love this video! We’d like to share this to pro…" at bounding box center [293, 182] width 433 height 41
click at [33, 105] on div "Uploads" at bounding box center [31, 111] width 62 height 12
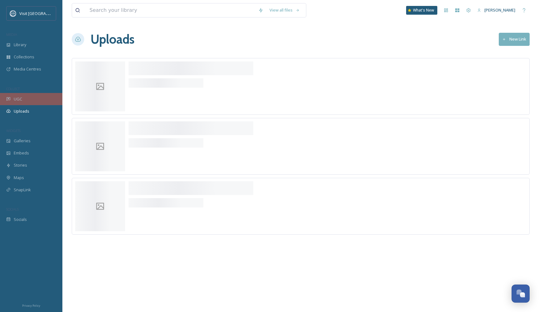
click at [33, 102] on div "UGC" at bounding box center [31, 99] width 62 height 12
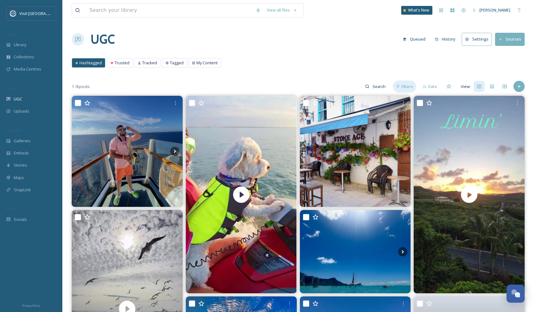
click at [413, 85] on span "Filters" at bounding box center [408, 87] width 12 height 6
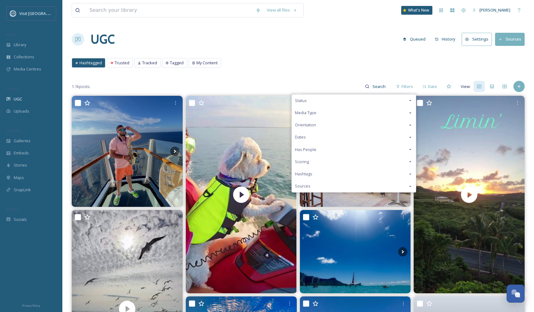
click at [353, 109] on div "Media Type" at bounding box center [354, 113] width 124 height 12
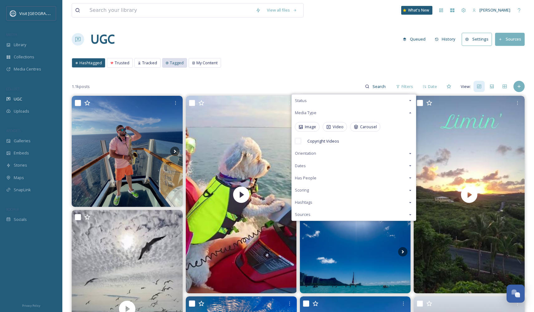
click at [180, 65] on span "Tagged" at bounding box center [177, 63] width 14 height 6
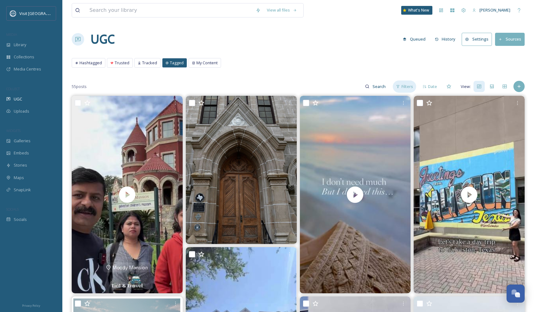
click at [398, 88] on icon at bounding box center [398, 87] width 4 height 4
click at [211, 59] on div "My Content" at bounding box center [205, 62] width 32 height 9
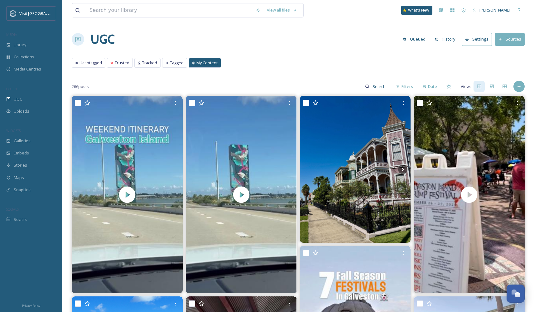
click at [132, 65] on div "Hashtagged Trusted Tracked Tagged My Content Hashtagged Trusted Tracked Tagged …" at bounding box center [298, 64] width 453 height 13
click at [139, 64] on icon at bounding box center [139, 62] width 3 height 3
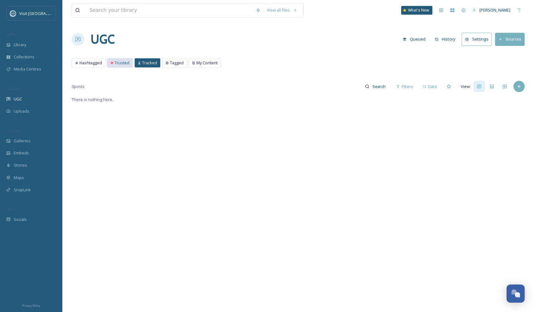
click at [126, 64] on span "Trusted" at bounding box center [122, 63] width 15 height 6
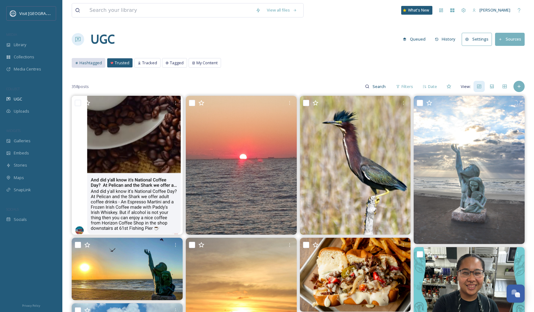
click at [99, 65] on span "Hashtagged" at bounding box center [91, 63] width 22 height 6
